Goal: Task Accomplishment & Management: Use online tool/utility

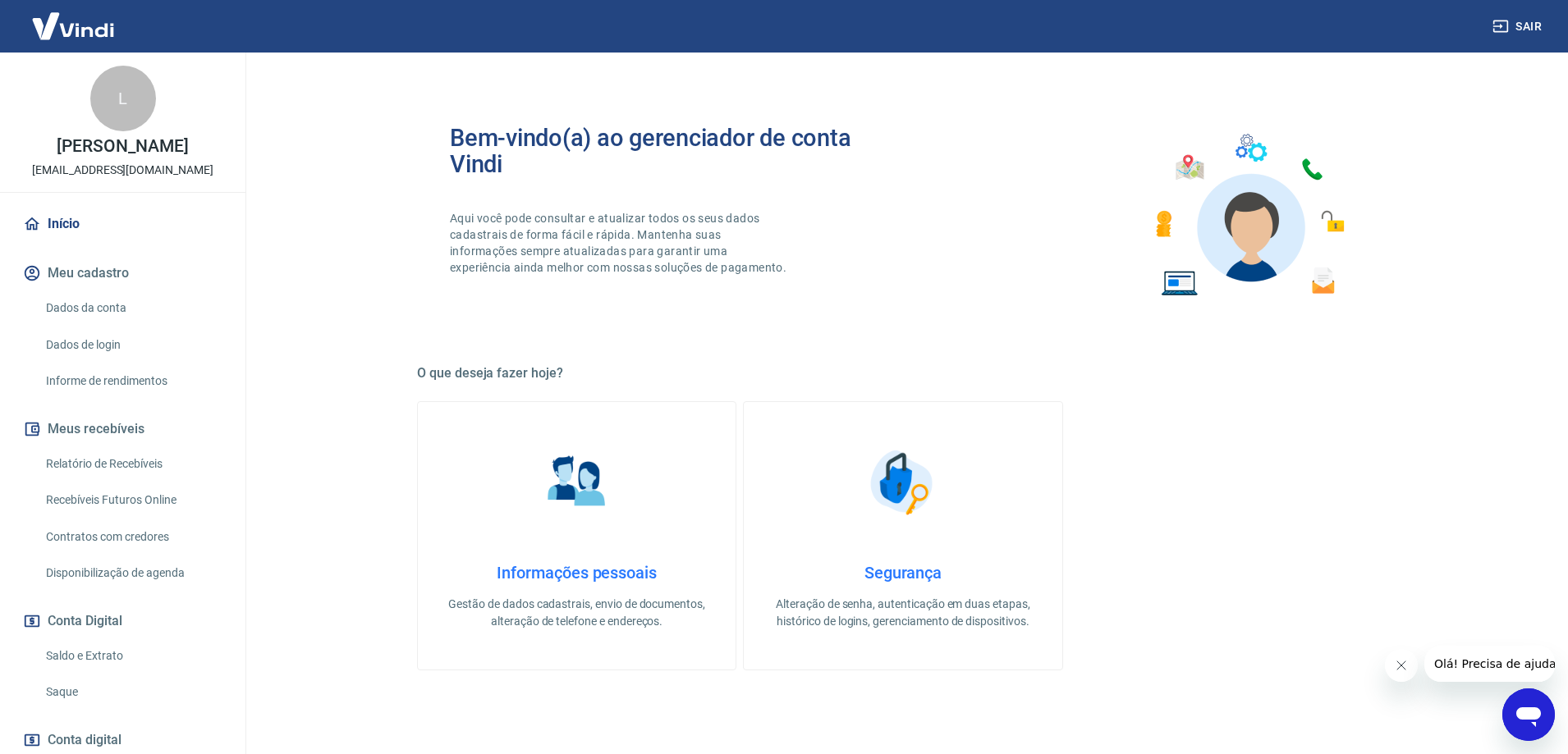
click at [91, 688] on link "Saque" at bounding box center [133, 691] width 186 height 34
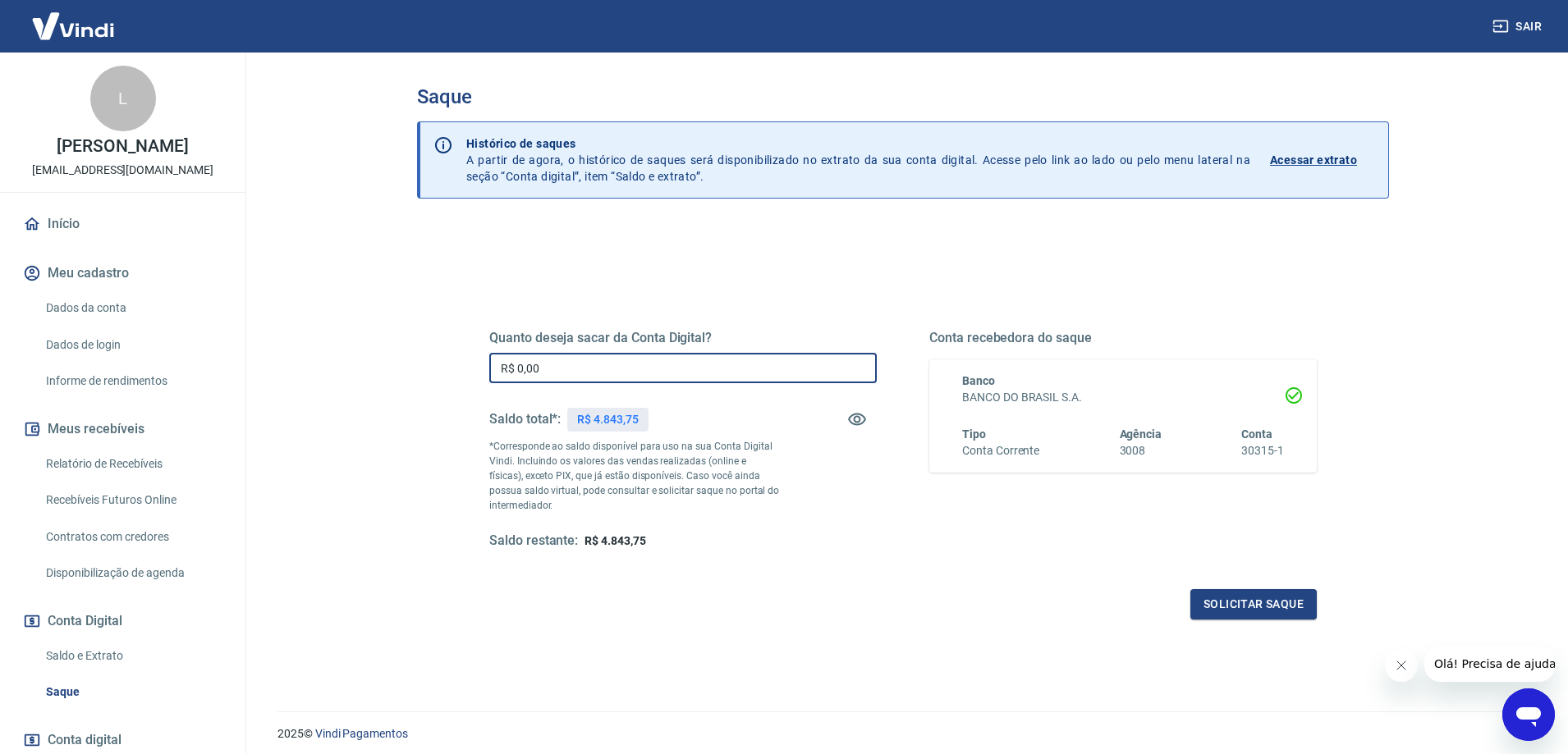
drag, startPoint x: 558, startPoint y: 360, endPoint x: 128, endPoint y: 435, distance: 436.5
click at [128, 435] on div "Sair L [PERSON_NAME] [EMAIL_ADDRESS][DOMAIN_NAME] Início Meu cadastro Dados da …" at bounding box center [784, 377] width 1568 height 754
type input "R$ 4.800,00"
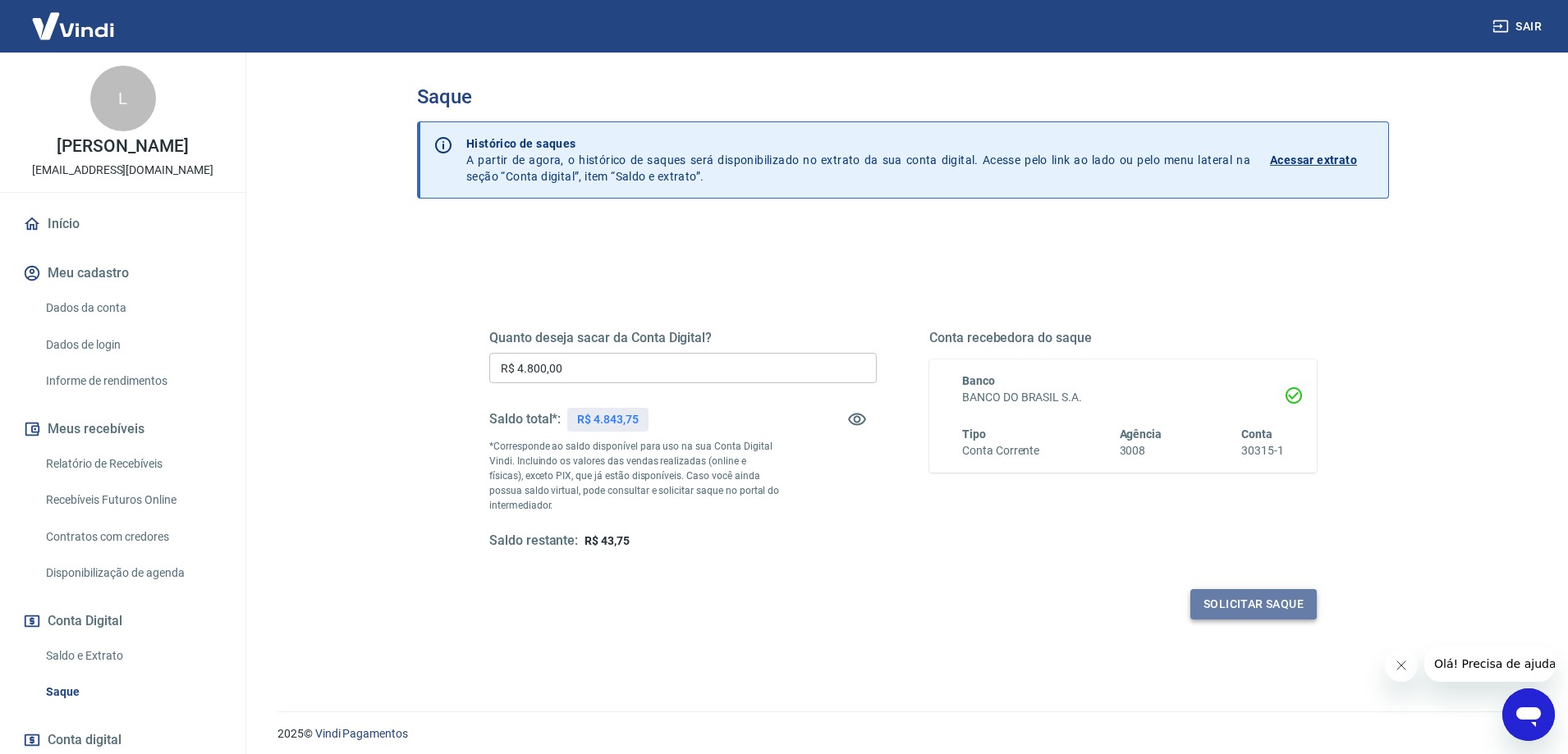
click at [1253, 610] on button "Solicitar saque" at bounding box center [1253, 604] width 127 height 30
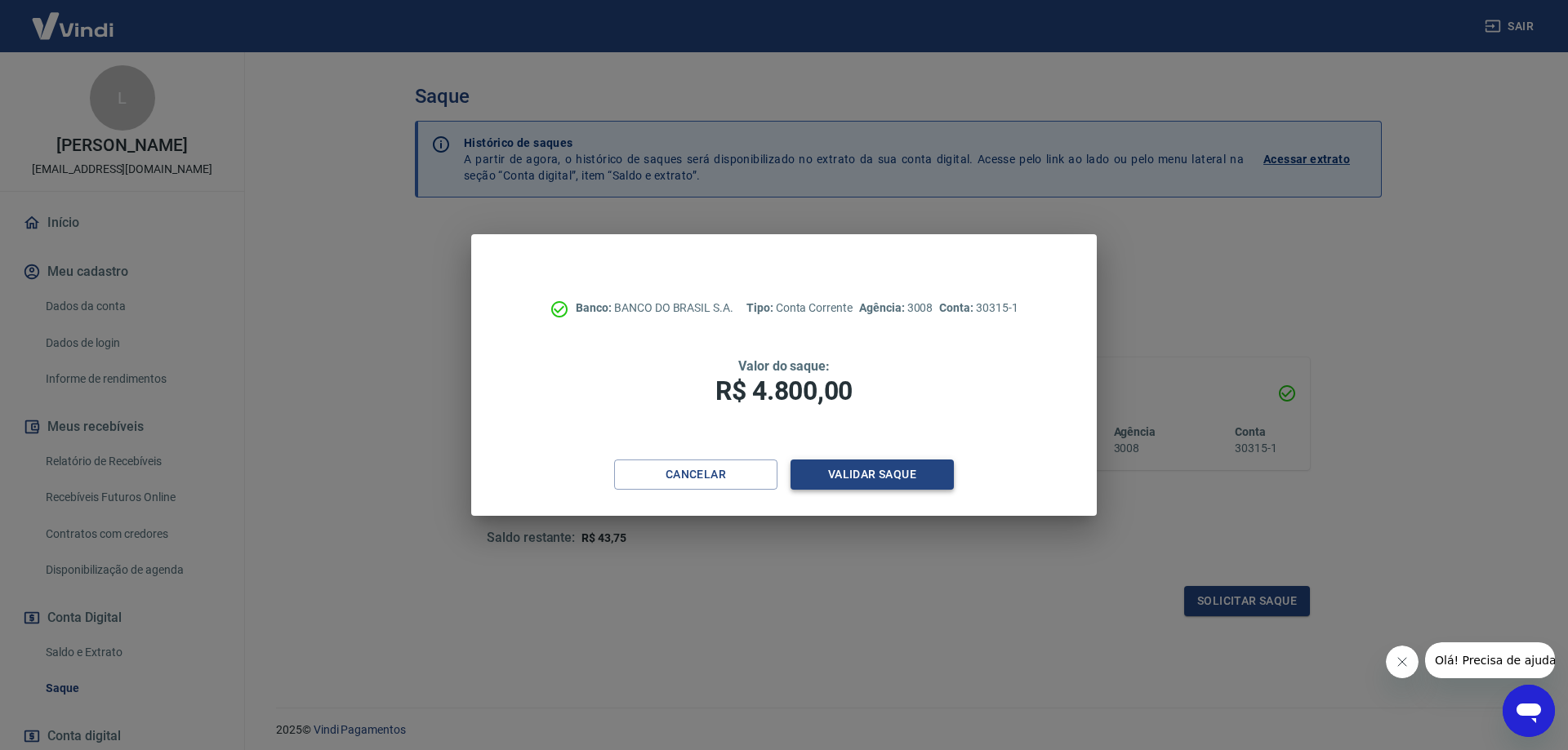
click at [909, 478] on button "Validar saque" at bounding box center [872, 474] width 163 height 30
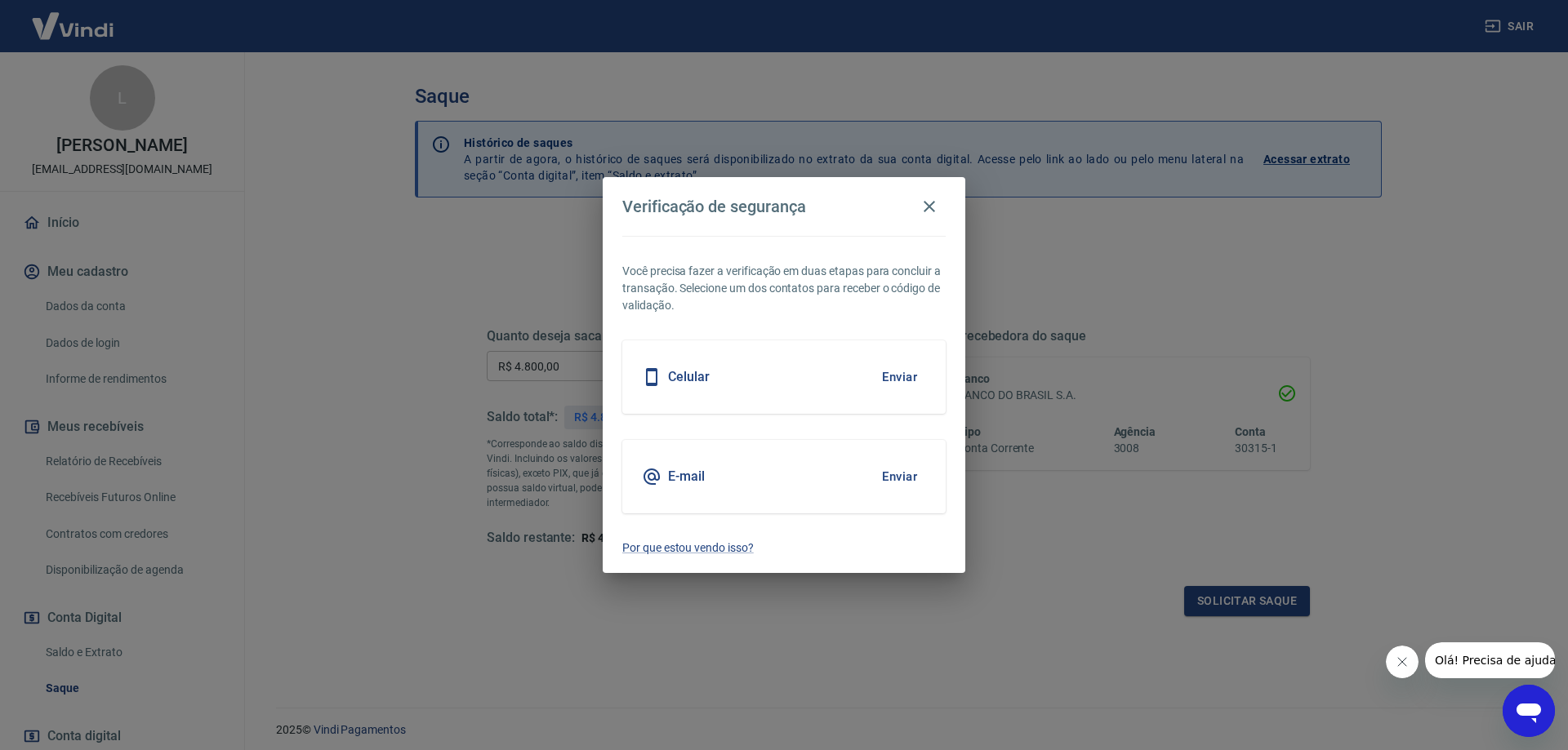
click at [902, 480] on button "Enviar" at bounding box center [900, 477] width 53 height 34
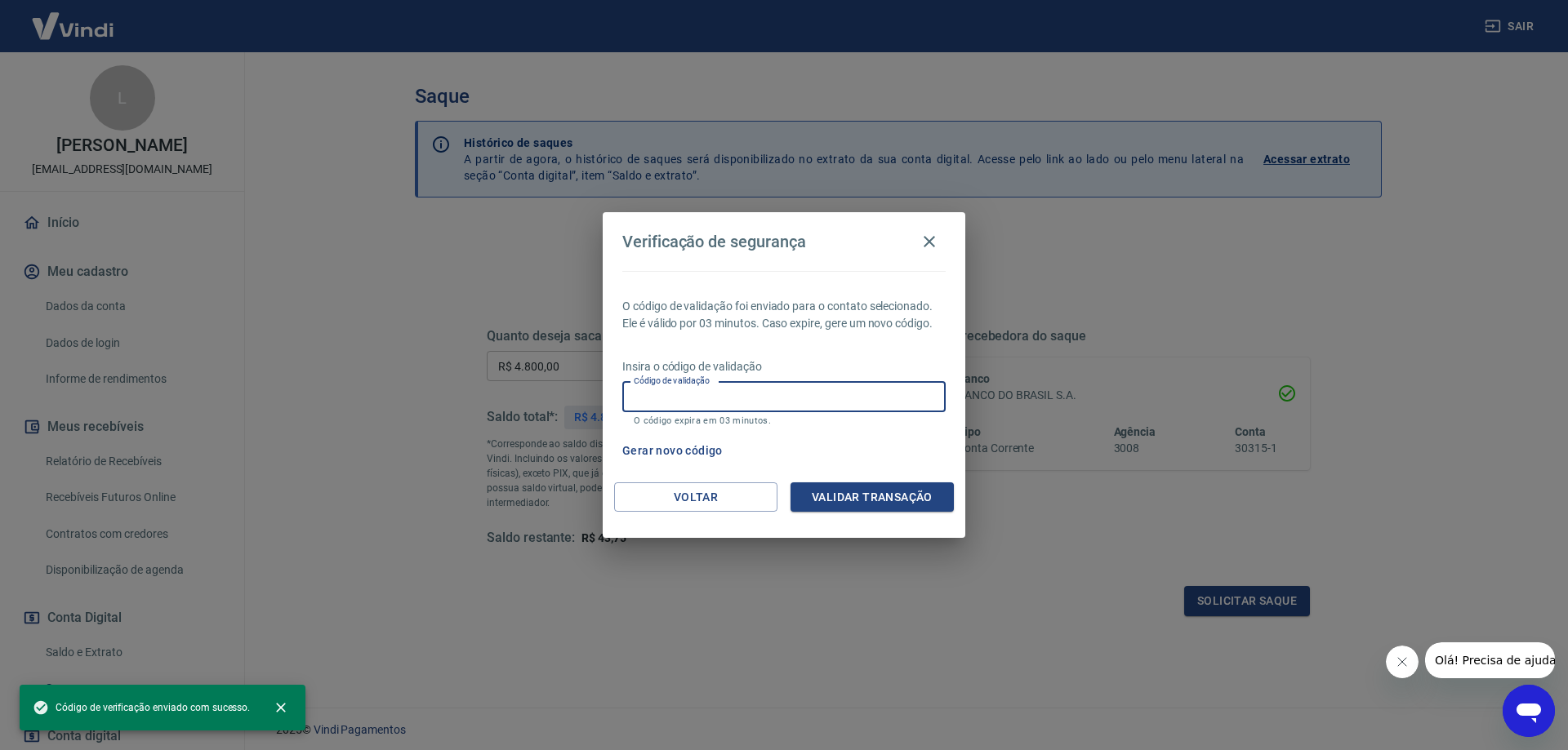
drag, startPoint x: 709, startPoint y: 395, endPoint x: 657, endPoint y: 337, distance: 77.9
click at [708, 394] on input "Código de validação" at bounding box center [784, 397] width 324 height 30
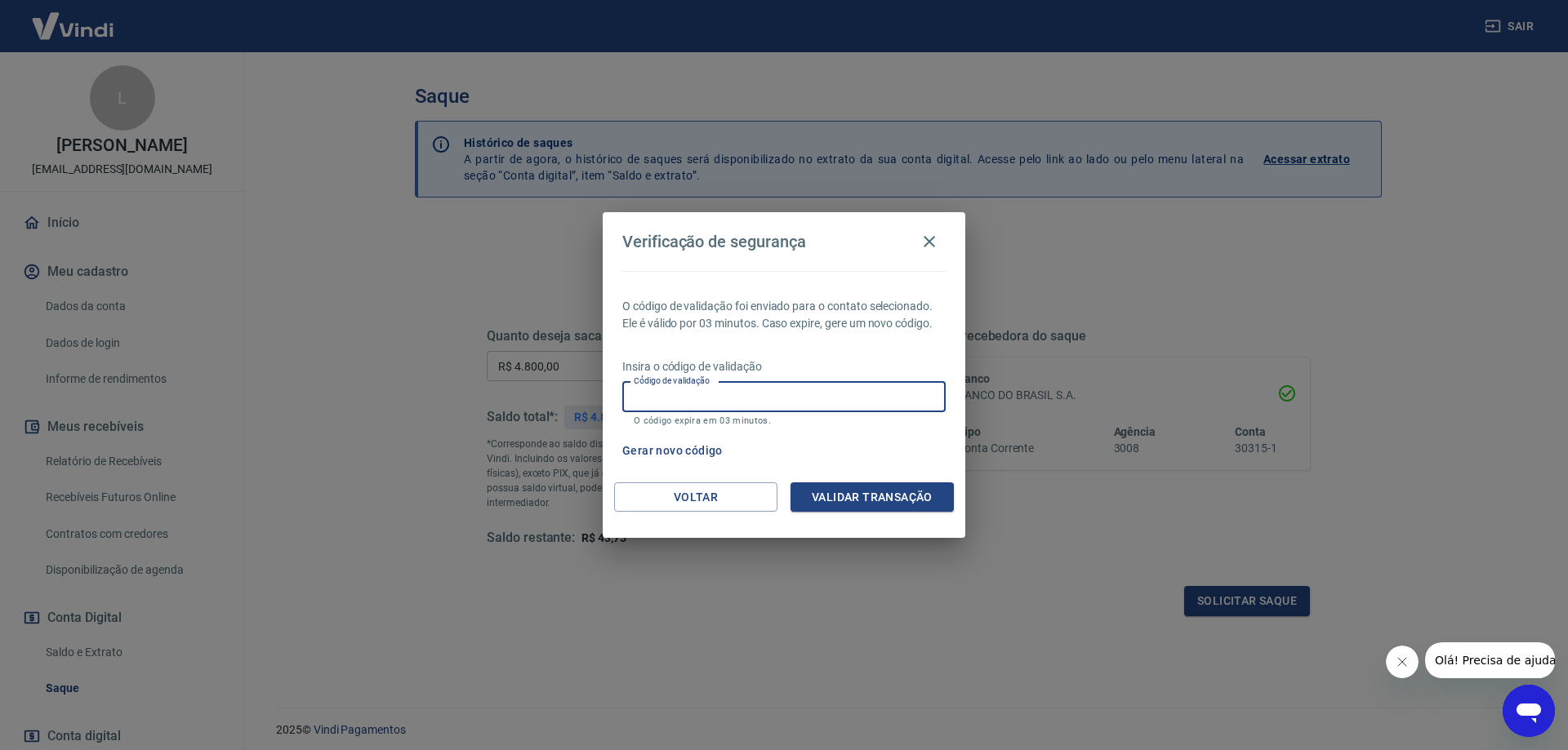
paste input "208511"
type input "208511"
click at [830, 482] on button "Validar transação" at bounding box center [872, 497] width 163 height 30
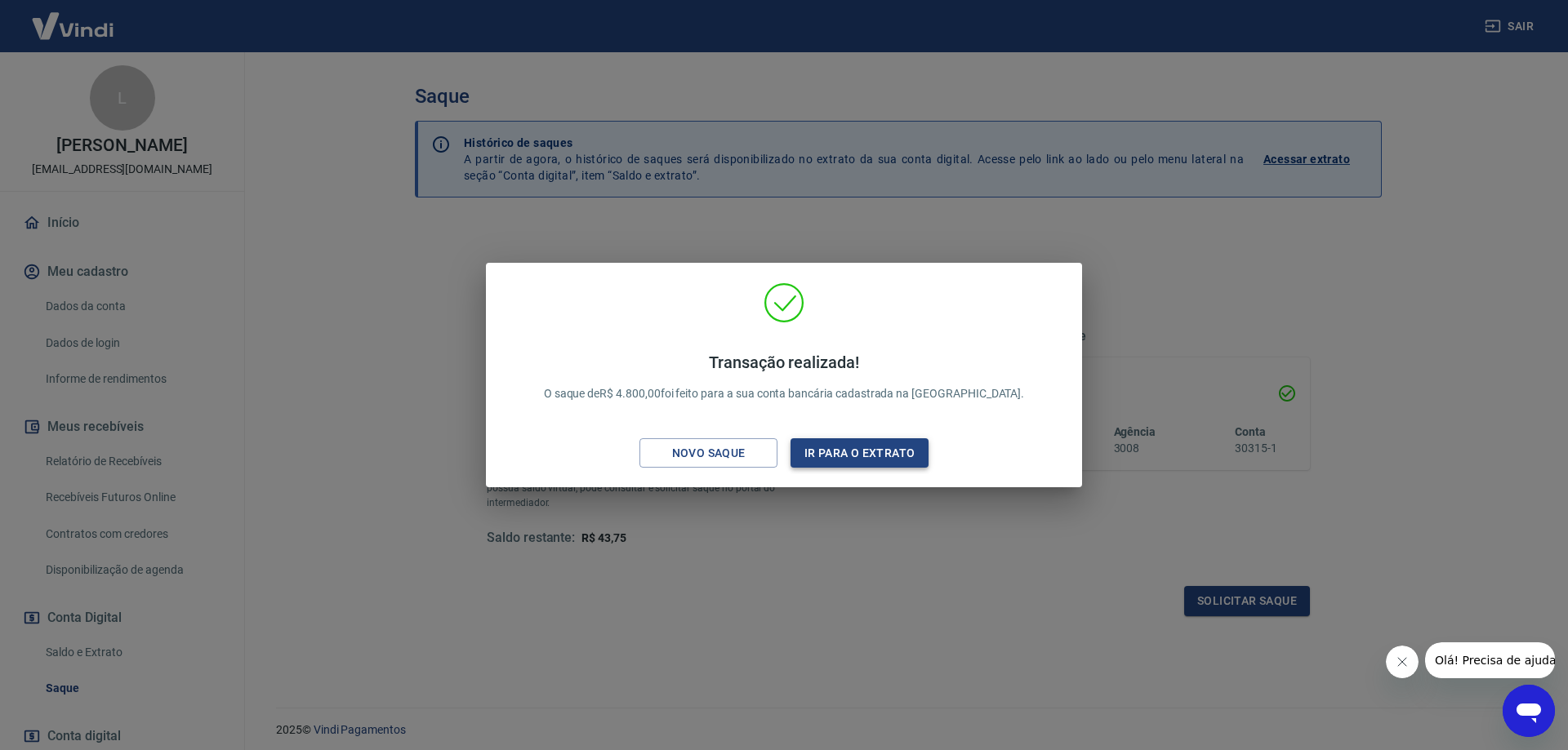
click at [859, 458] on button "Ir para o extrato" at bounding box center [859, 453] width 138 height 30
